Goal: Information Seeking & Learning: Learn about a topic

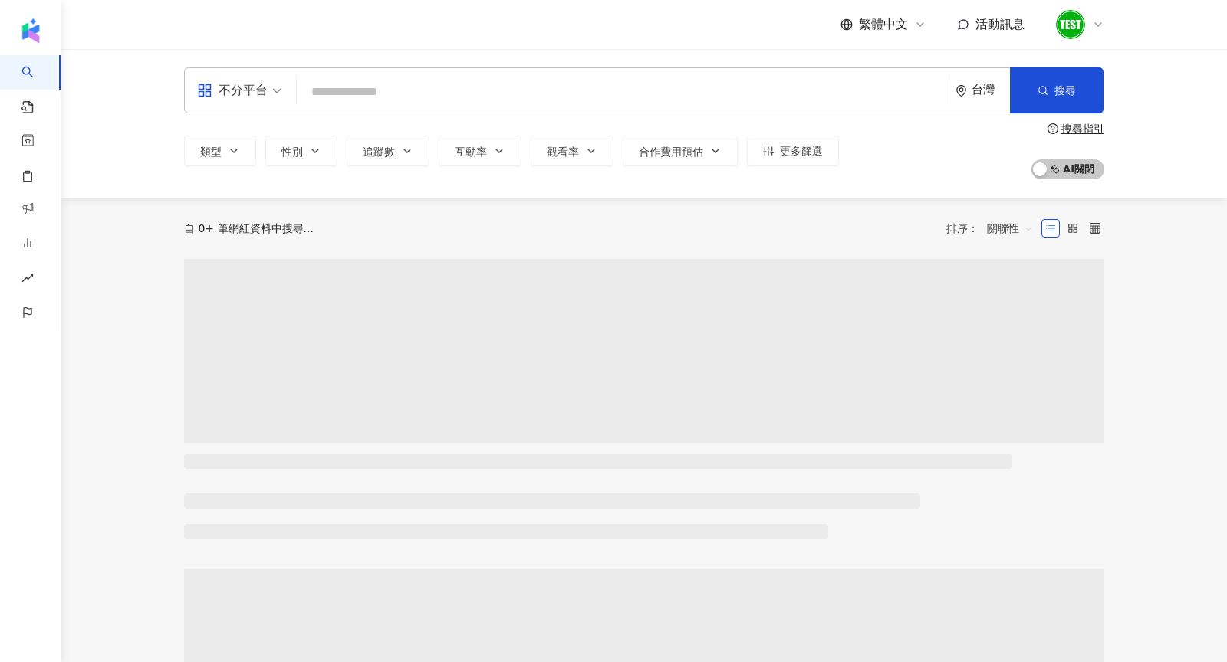
click at [394, 85] on input "search" at bounding box center [622, 91] width 639 height 29
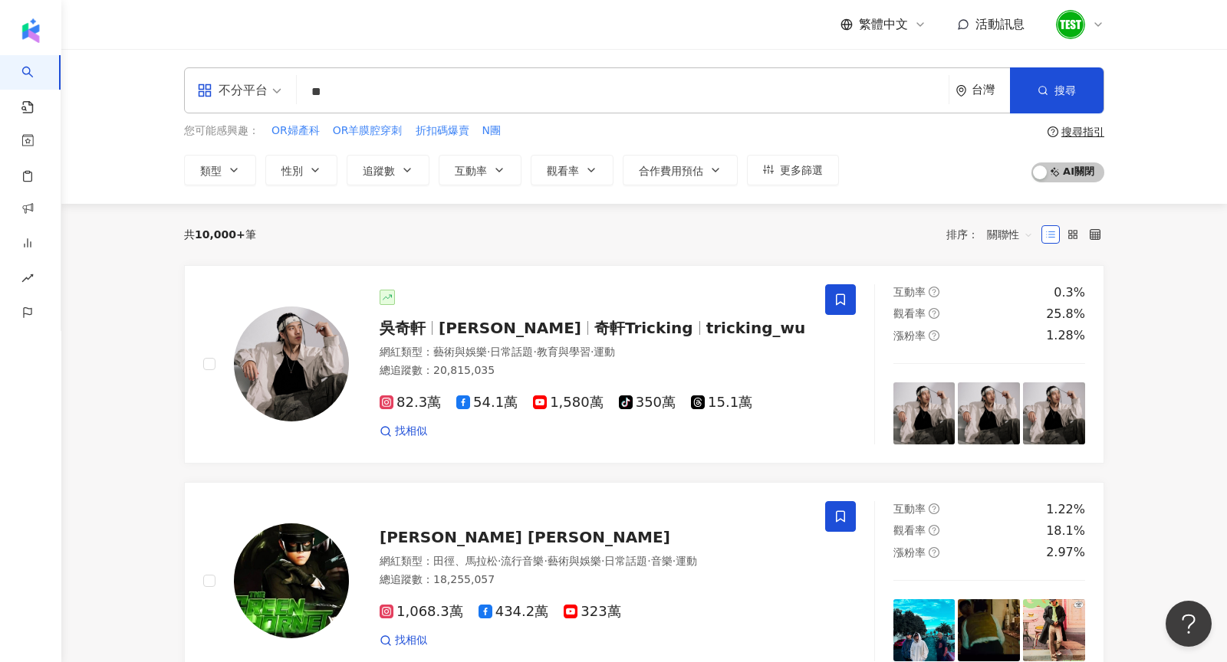
click at [382, 96] on input "**" at bounding box center [622, 91] width 639 height 29
type input "**"
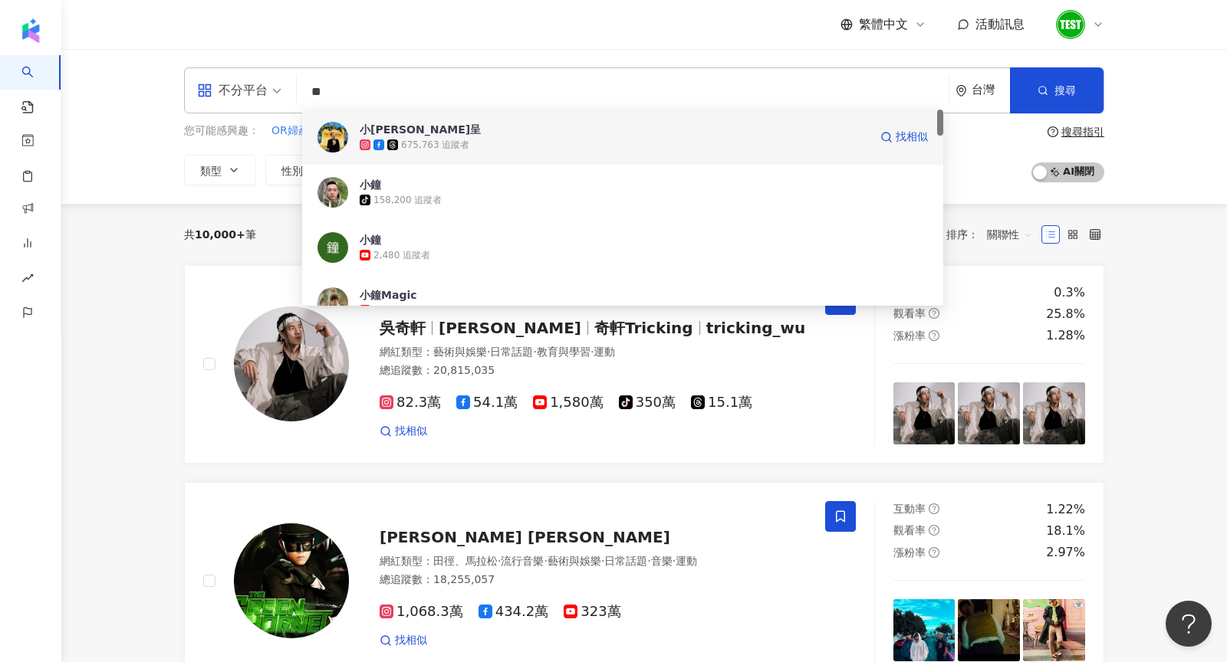
click at [417, 145] on div "675,763 追蹤者" at bounding box center [435, 145] width 68 height 13
